Goal: Transaction & Acquisition: Obtain resource

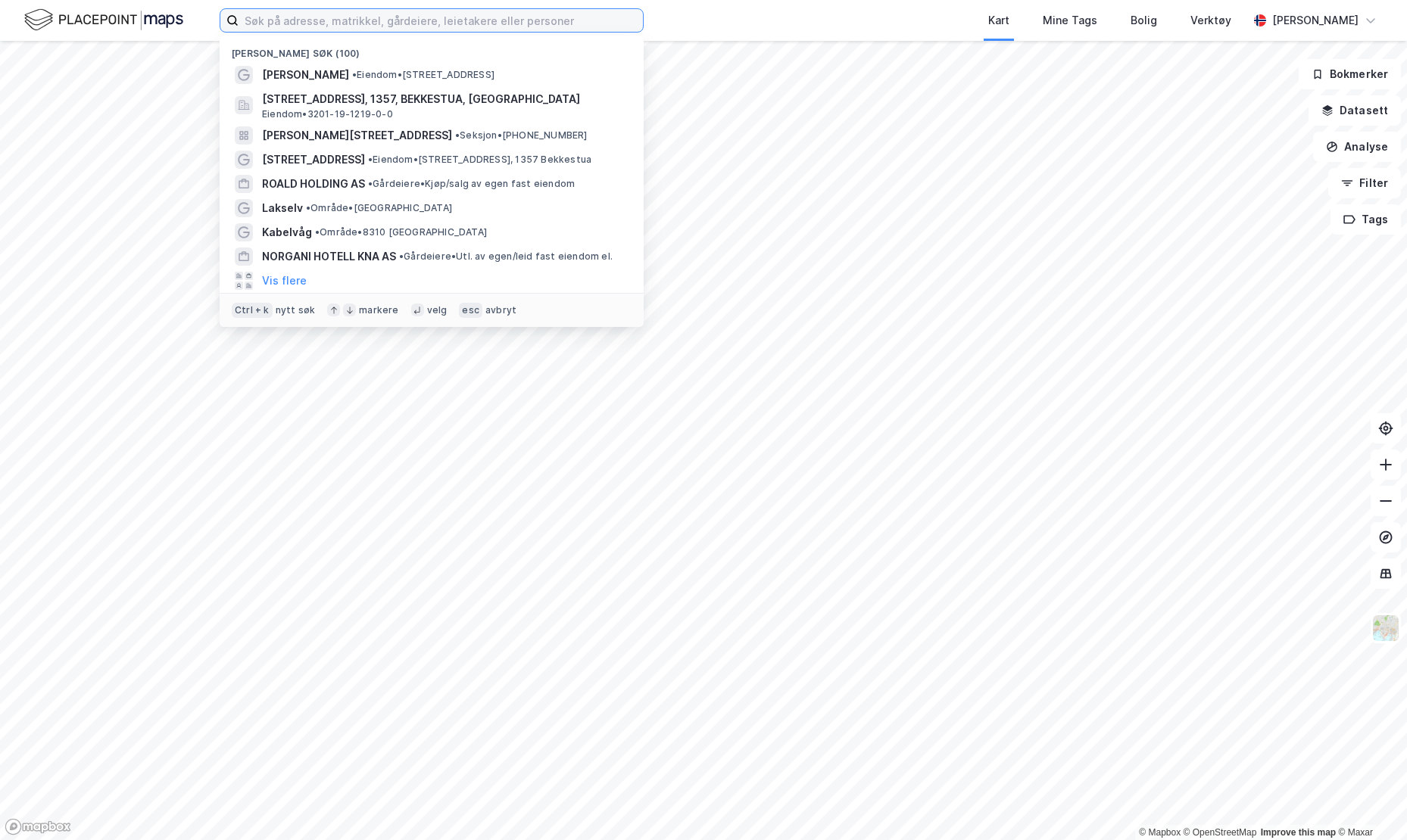
drag, startPoint x: 0, startPoint y: 0, endPoint x: 315, endPoint y: 25, distance: 316.0
click at [315, 25] on input at bounding box center [440, 20] width 404 height 23
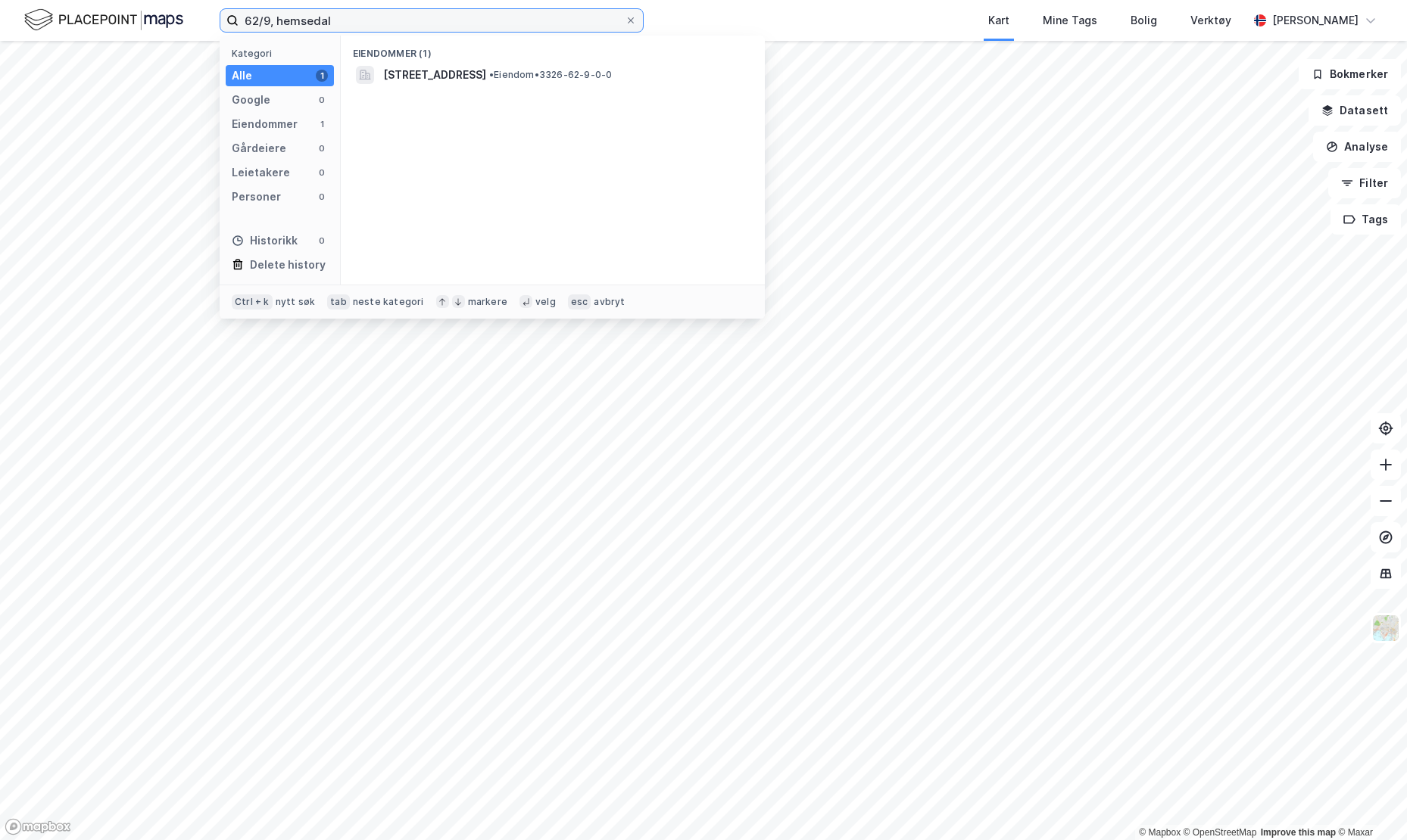
click at [350, 22] on input "62/9, hemsedal" at bounding box center [431, 20] width 386 height 23
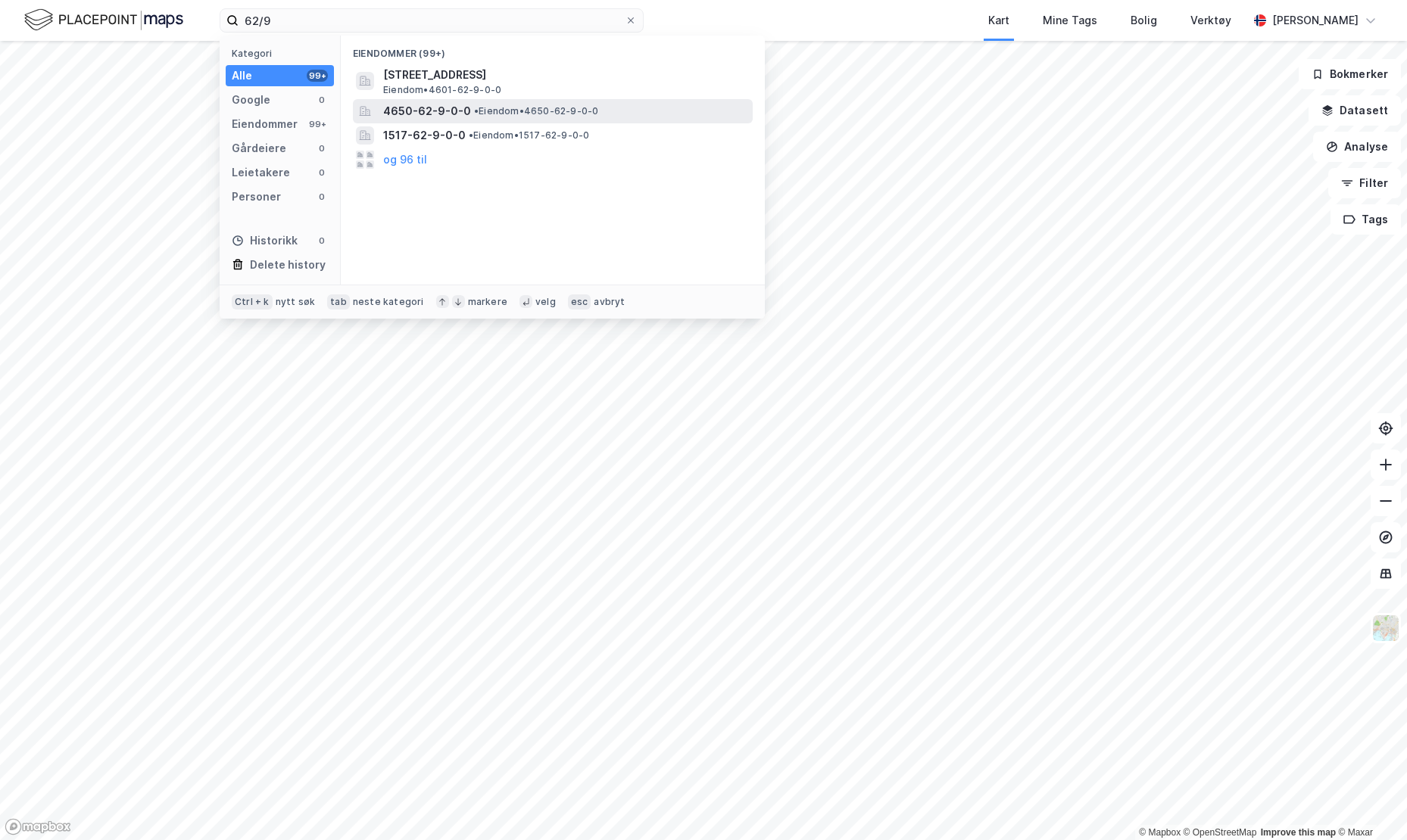
click at [447, 103] on span "4650-62-9-0-0" at bounding box center [426, 111] width 88 height 18
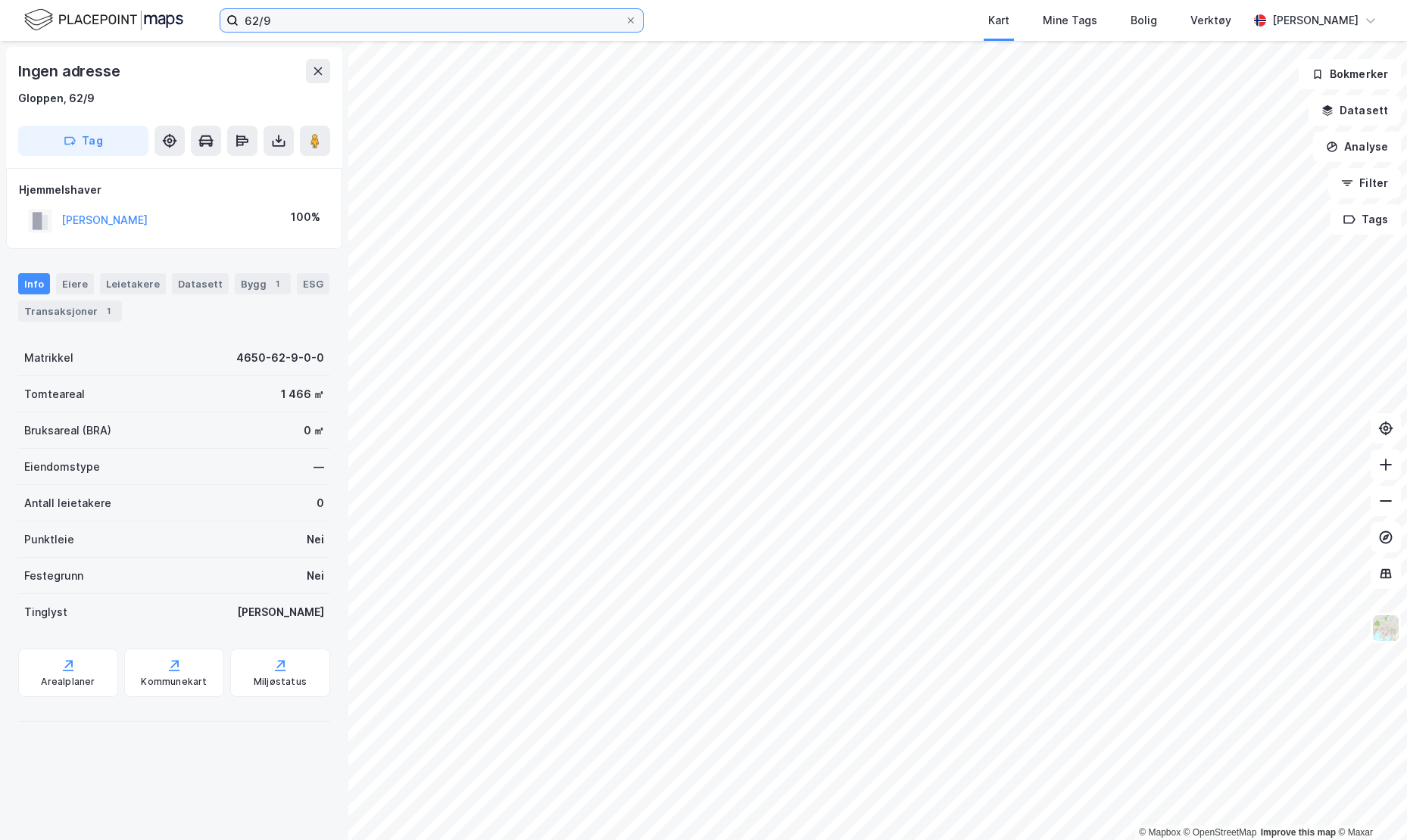
click at [305, 17] on input "62/9" at bounding box center [431, 20] width 386 height 23
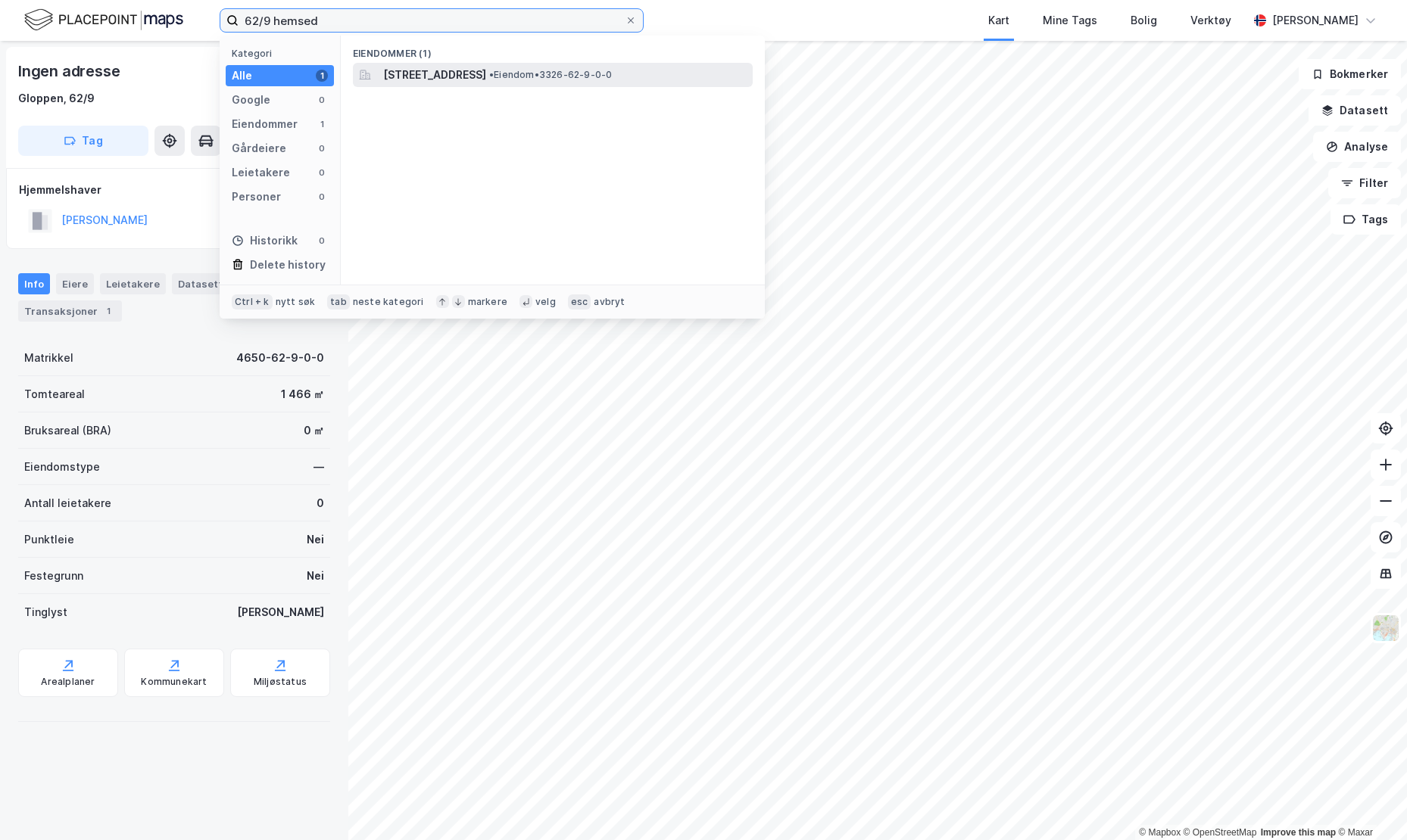
type input "62/9 hemsed"
click at [487, 78] on span "[STREET_ADDRESS]" at bounding box center [434, 74] width 103 height 18
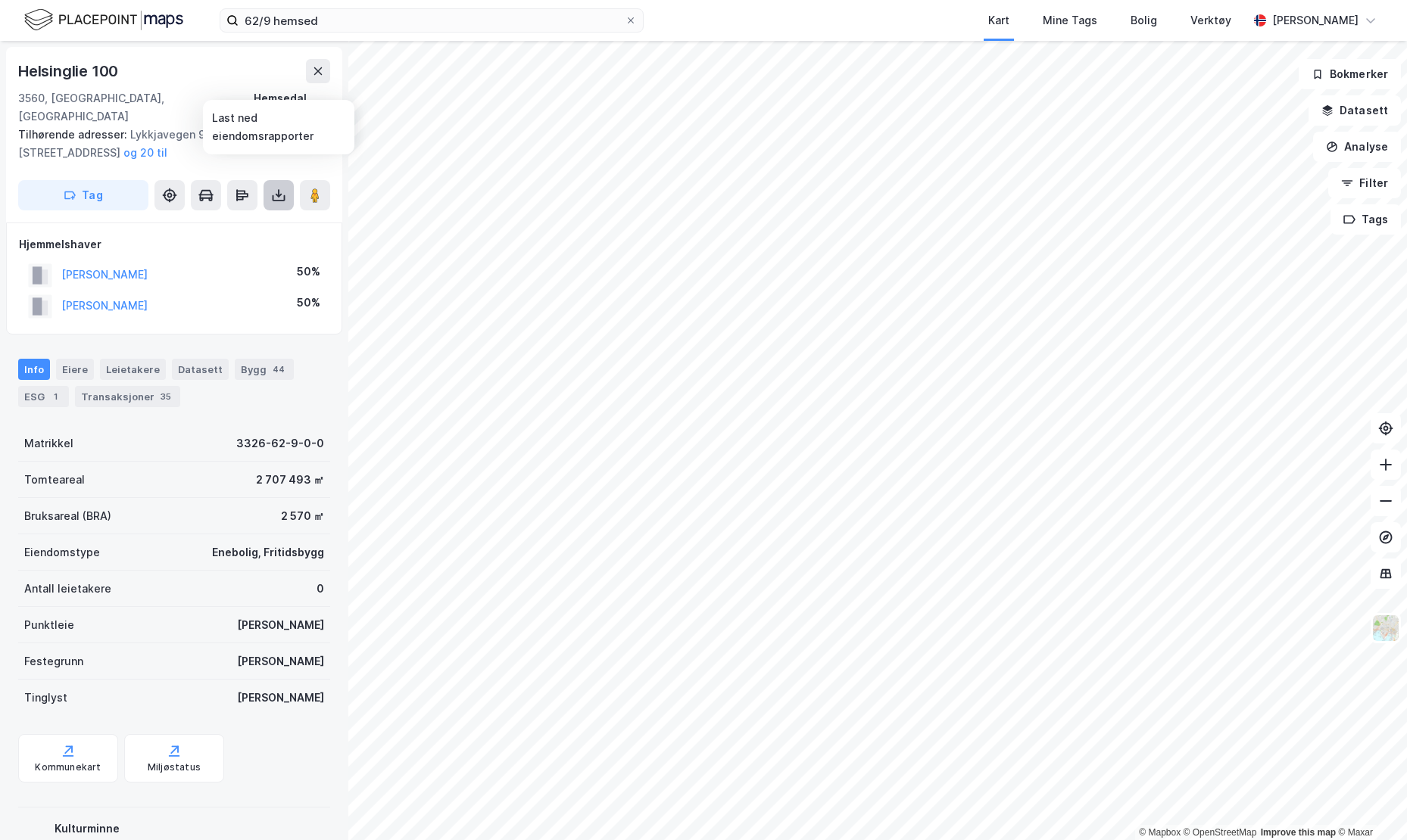
click at [287, 188] on button at bounding box center [279, 196] width 31 height 31
click at [249, 215] on div "Last ned grunnbok" at bounding box center [214, 225] width 162 height 24
